Goal: Task Accomplishment & Management: Use online tool/utility

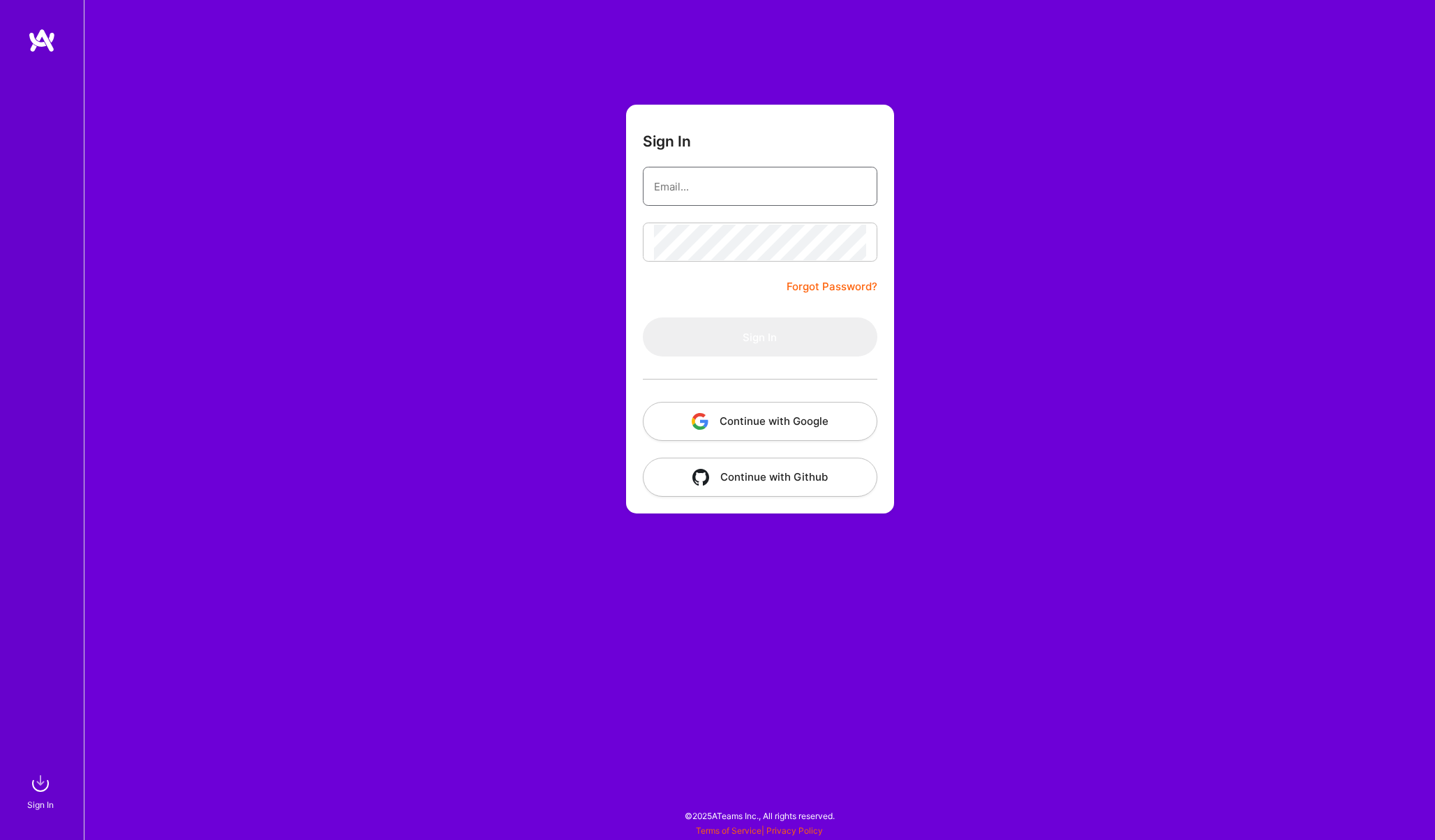
type input "[EMAIL_ADDRESS][PERSON_NAME][DOMAIN_NAME]"
click at [684, 342] on button "Sign In" at bounding box center [760, 337] width 235 height 39
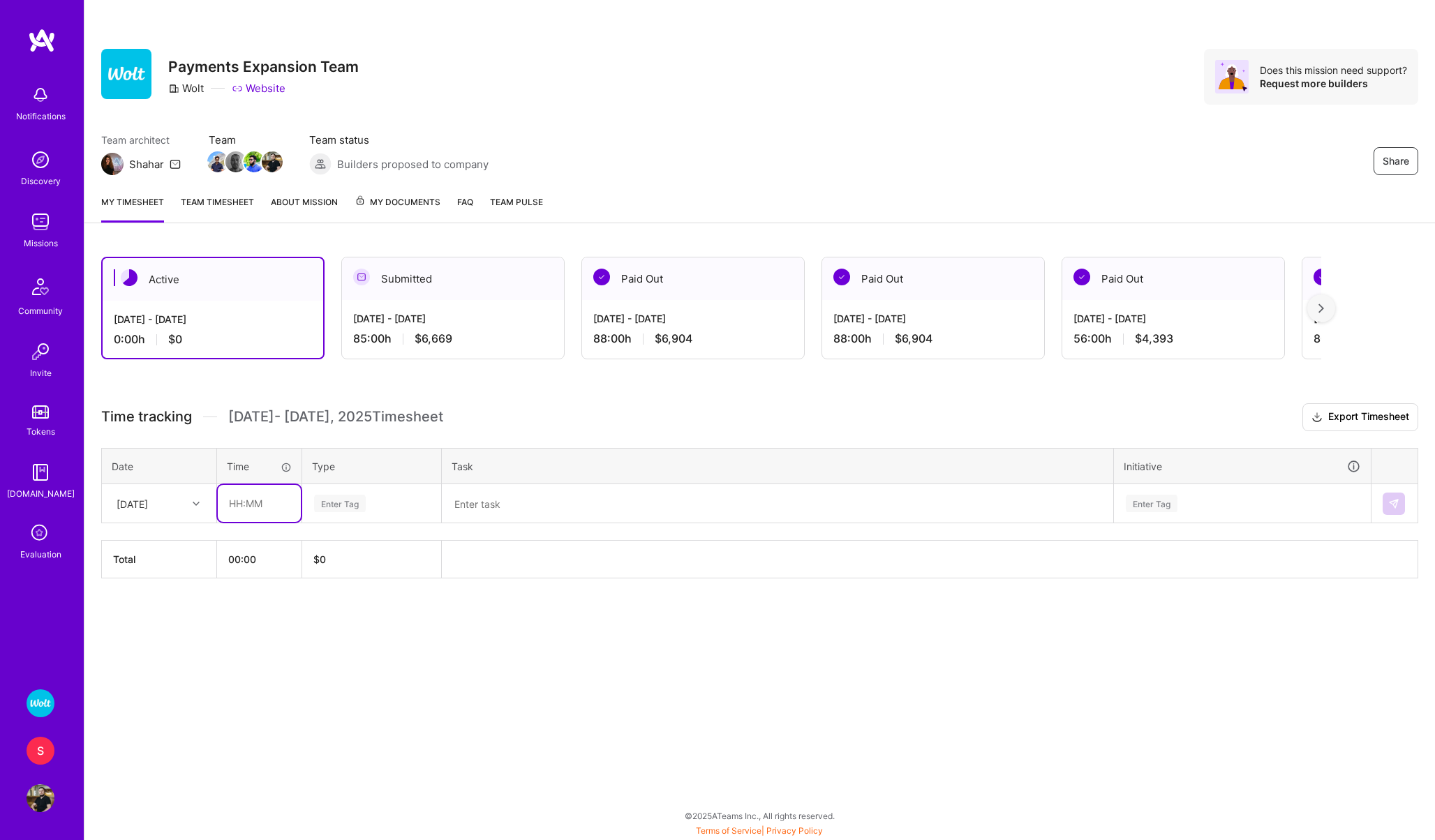
click at [260, 499] on input "text" at bounding box center [259, 503] width 83 height 37
type input "08:00"
click at [353, 496] on div "Enter Tag" at bounding box center [340, 503] width 52 height 22
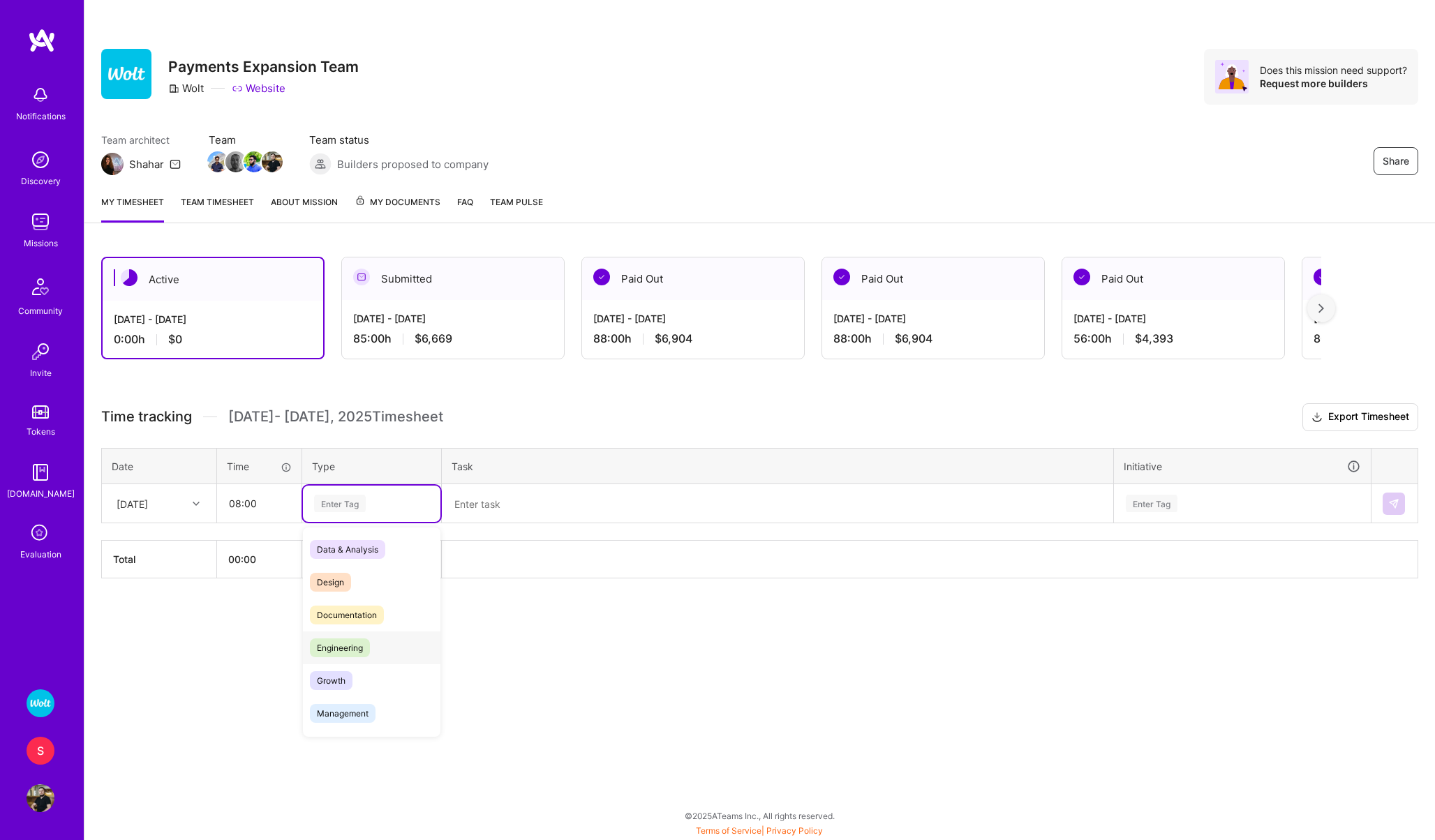
click at [342, 633] on div "Engineering" at bounding box center [372, 648] width 137 height 33
click at [495, 495] on textarea at bounding box center [777, 504] width 668 height 37
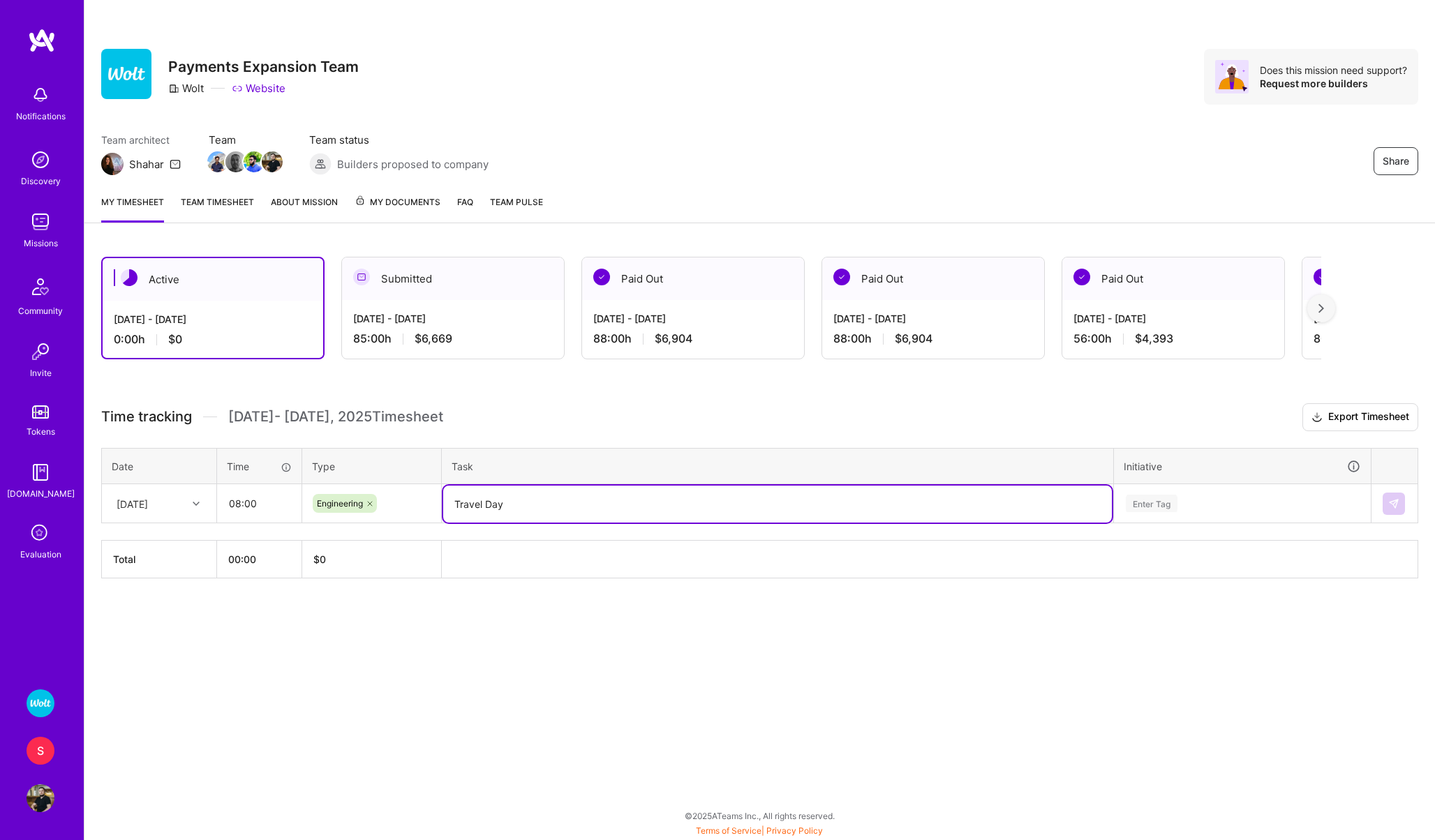
type textarea "Travel Day"
click at [1134, 506] on div "Enter Tag" at bounding box center [1151, 503] width 52 height 22
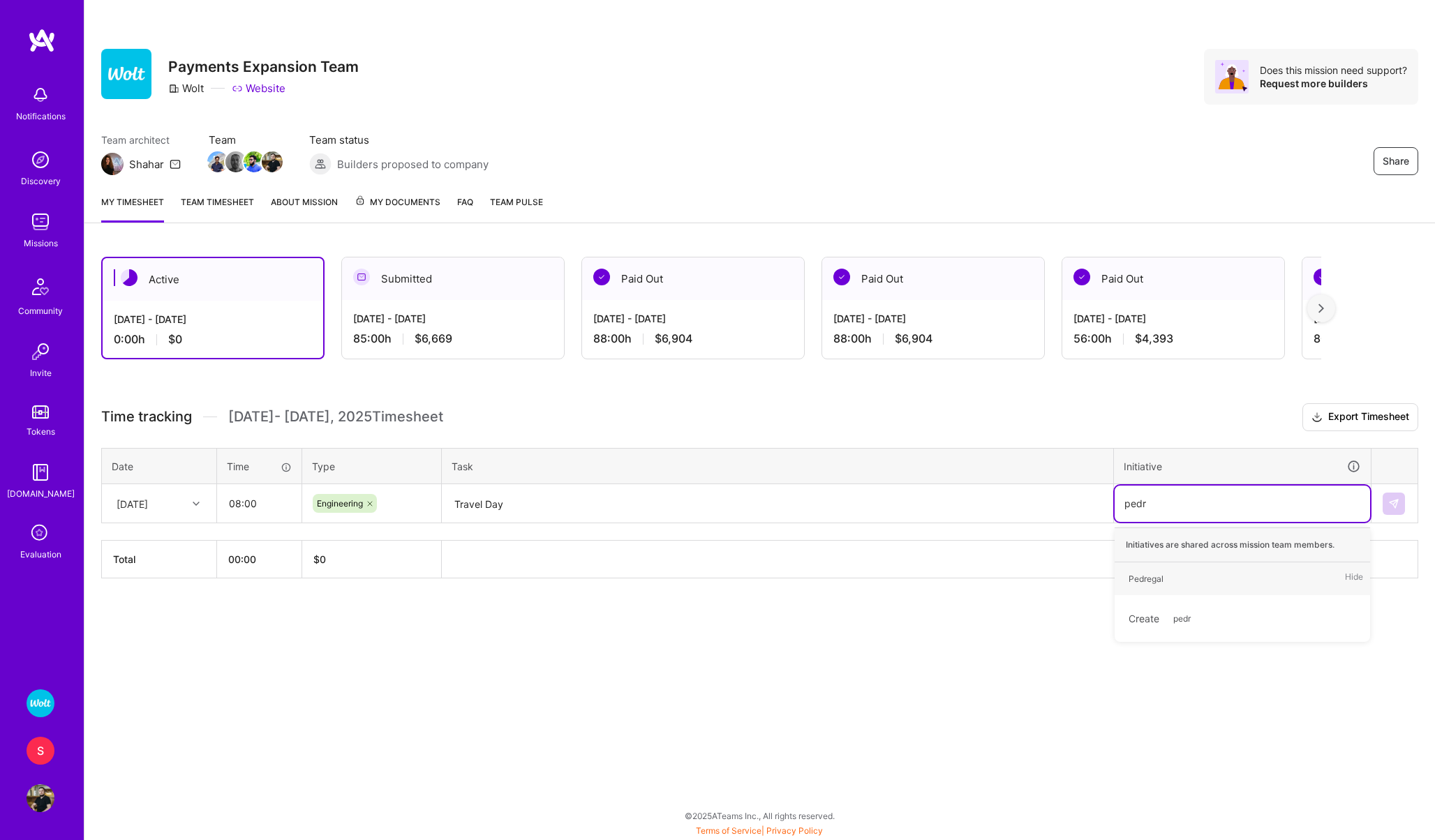
type input "pedre"
click at [1160, 581] on div "Pedregal" at bounding box center [1145, 579] width 35 height 15
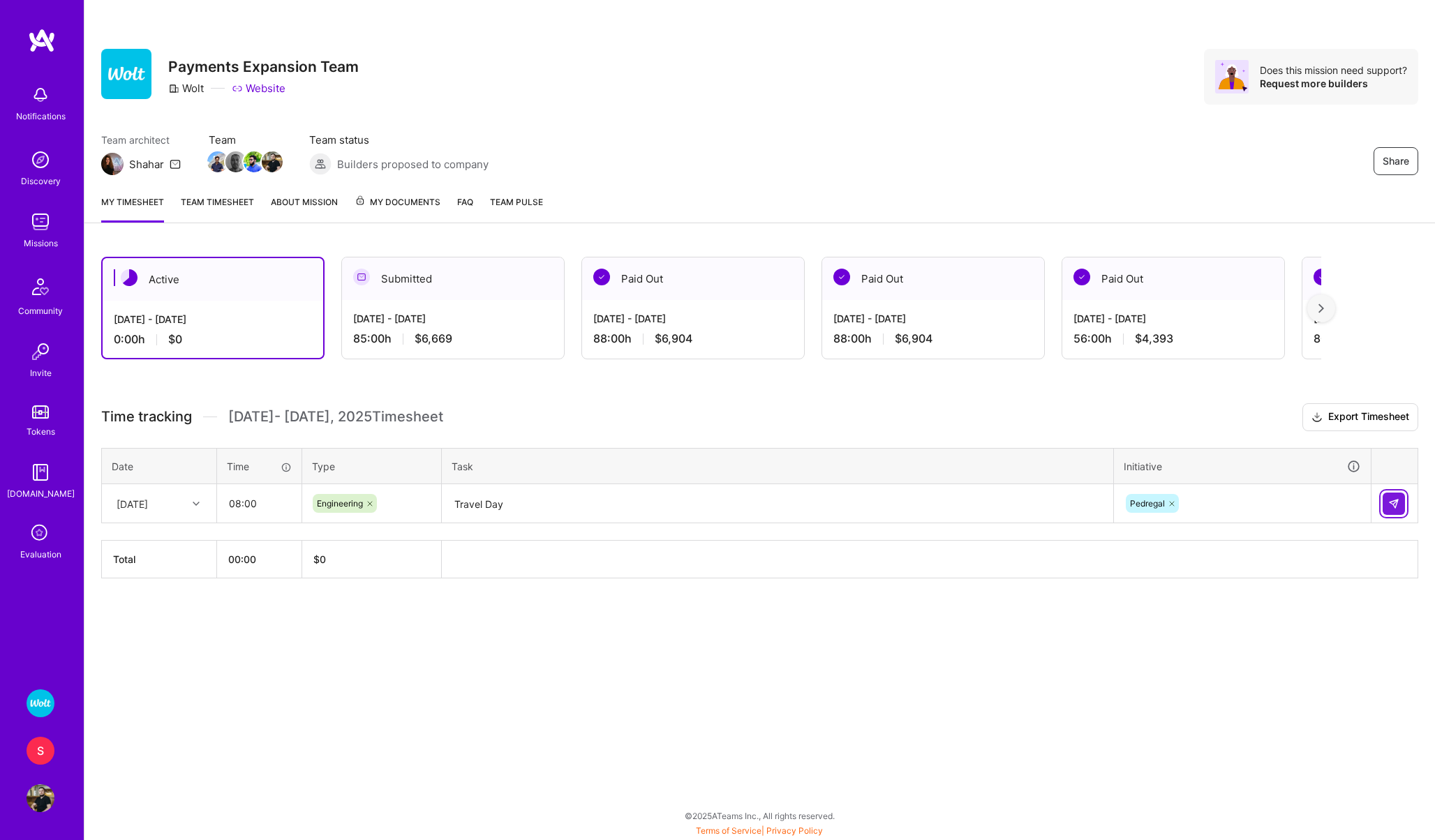
click at [1387, 509] on button at bounding box center [1394, 504] width 23 height 23
